Goal: Task Accomplishment & Management: Manage account settings

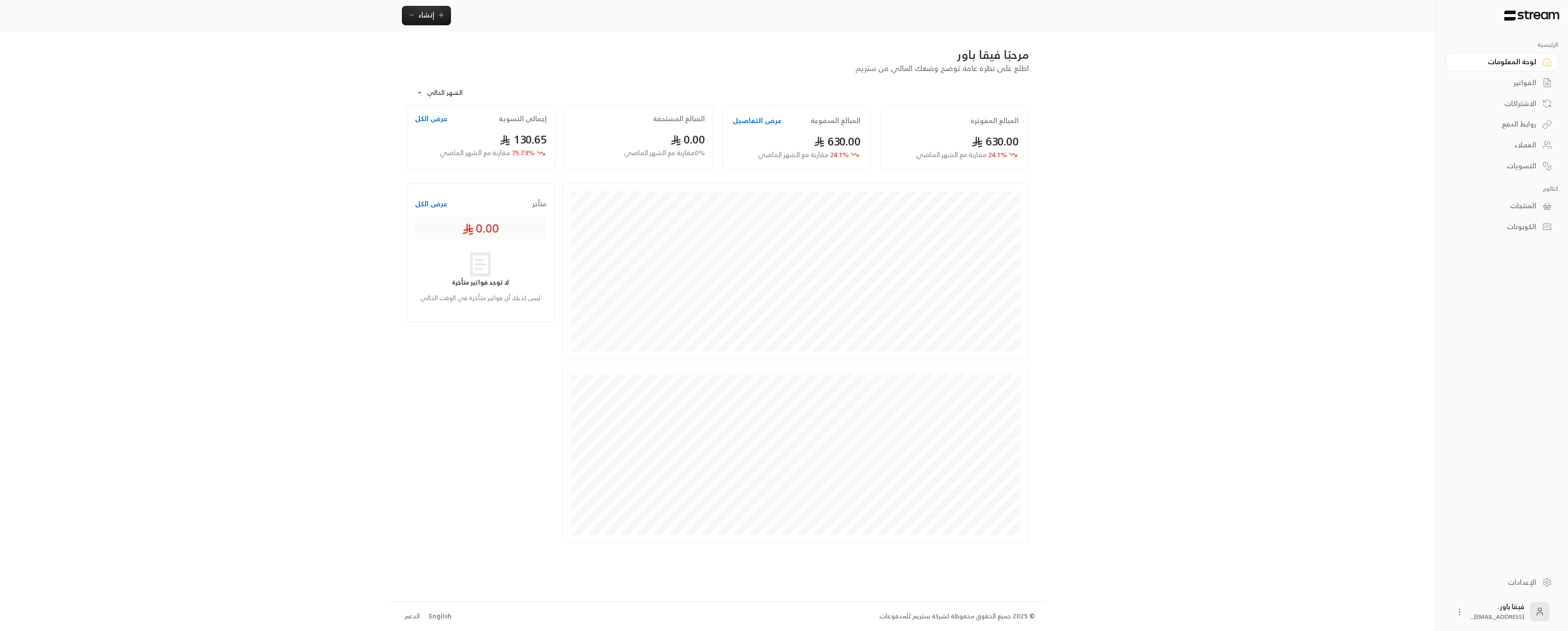
click at [1512, 147] on div "العملاء" at bounding box center [1497, 145] width 78 height 10
